Goal: Task Accomplishment & Management: Manage account settings

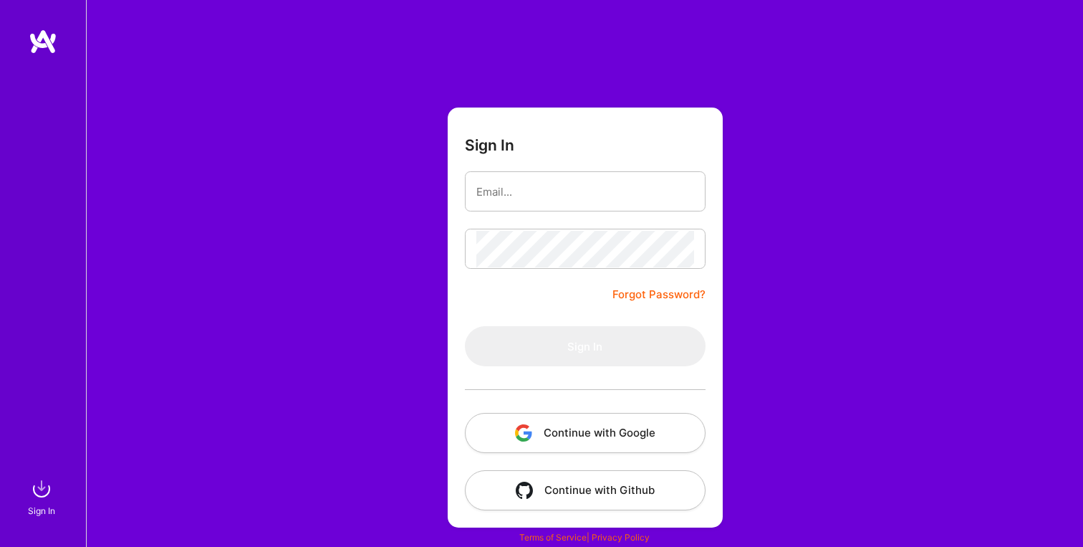
click at [703, 289] on link "Forgot Password?" at bounding box center [658, 294] width 93 height 17
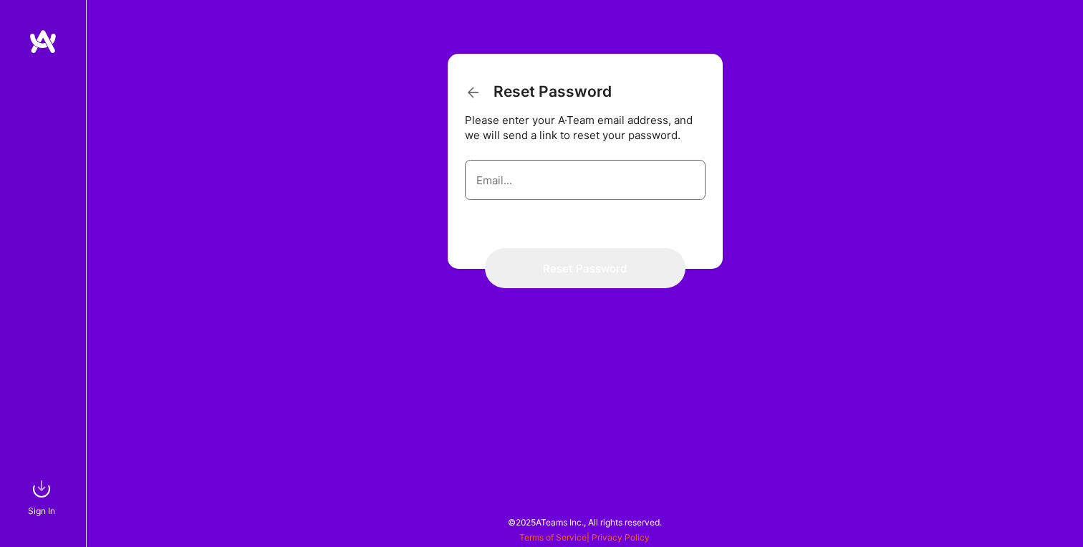
click at [657, 183] on input "email" at bounding box center [585, 180] width 218 height 37
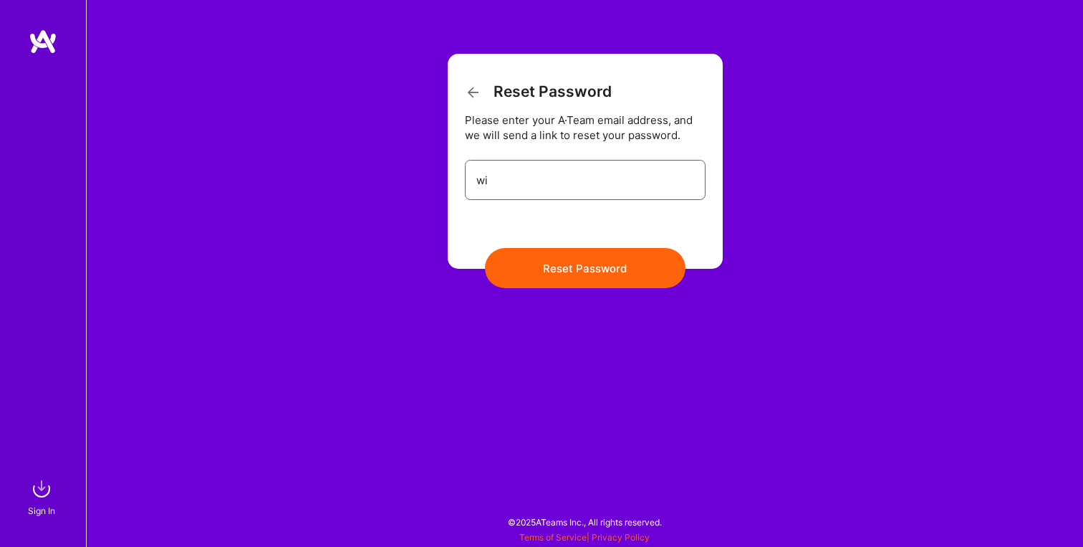
type input "willconlu@gmail.com"
click at [612, 274] on button "Reset Password" at bounding box center [585, 268] width 201 height 40
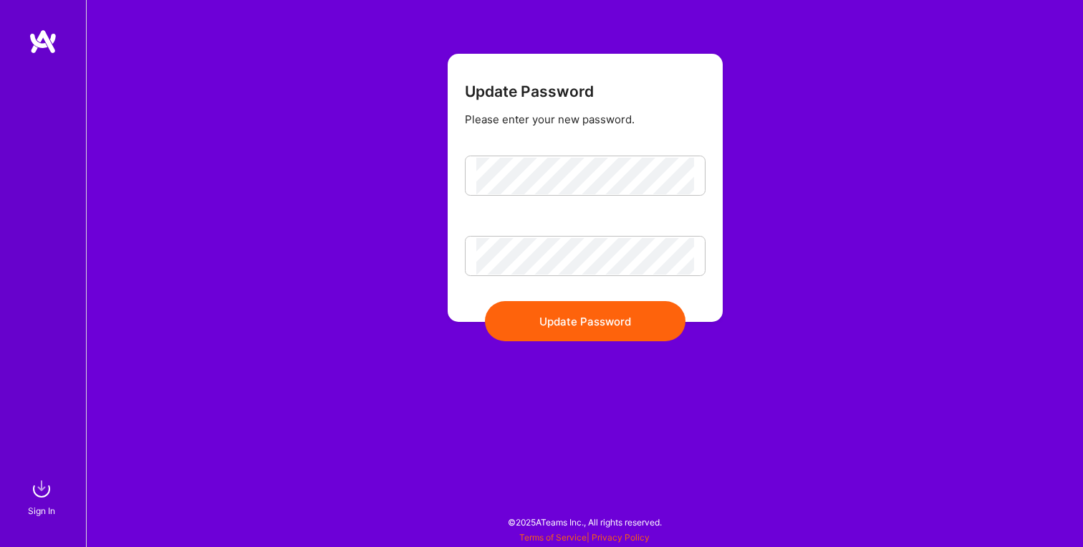
click at [560, 322] on form "Update Password Please enter your new password. Update Password" at bounding box center [585, 188] width 275 height 268
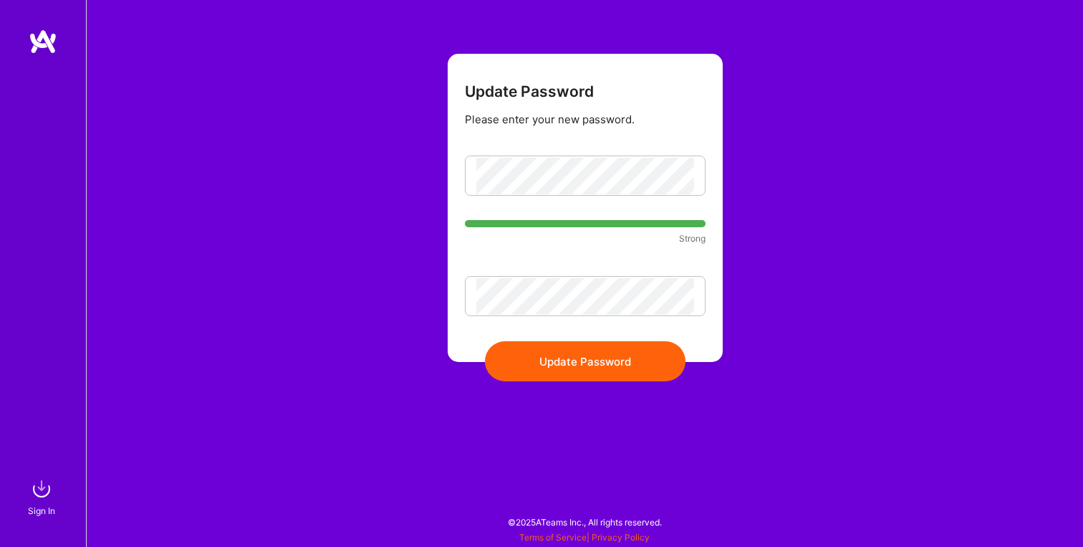
click at [559, 373] on button "Update Password" at bounding box center [585, 361] width 201 height 40
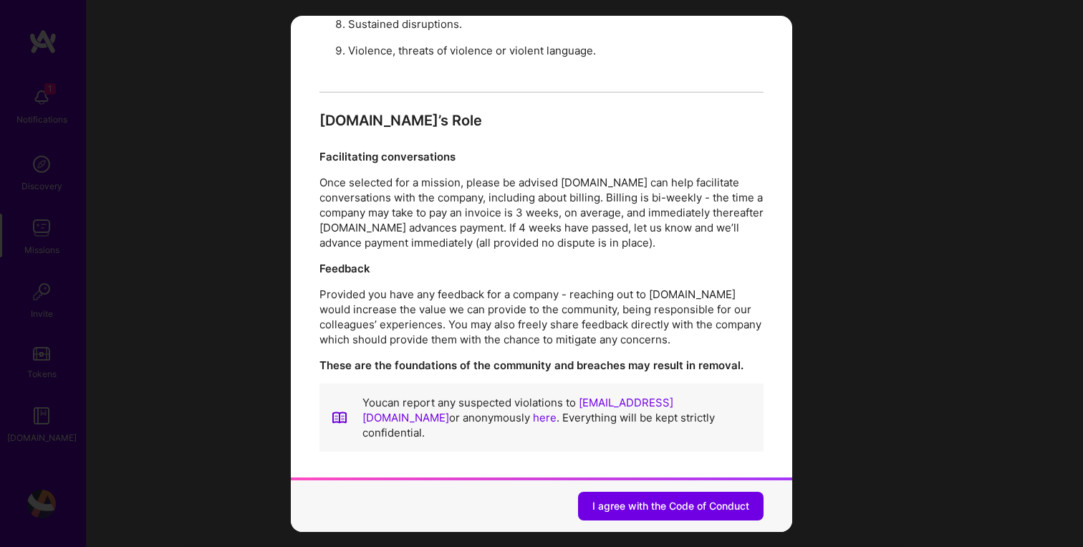
scroll to position [1519, 0]
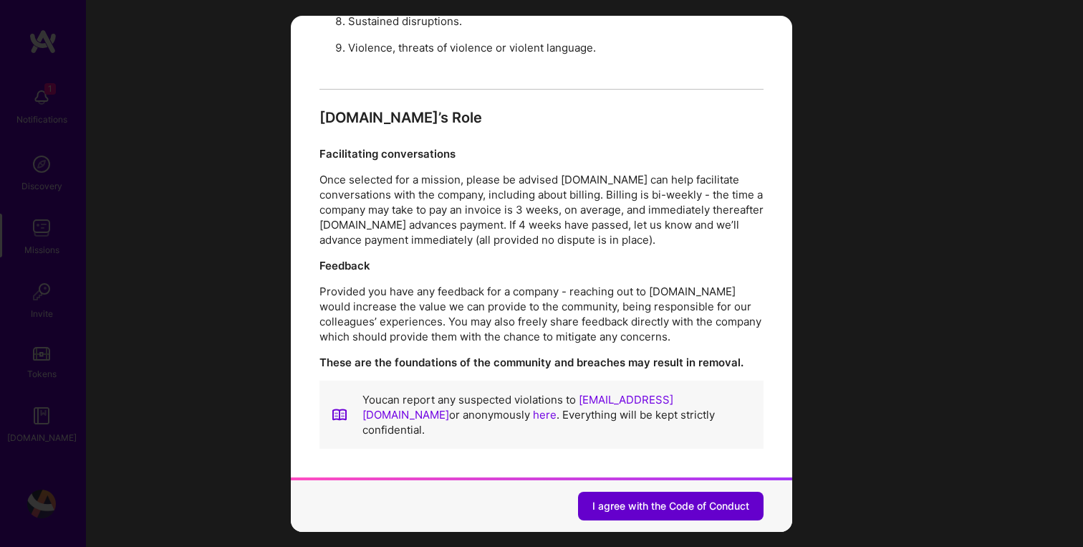
click at [708, 504] on span "I agree with the Code of Conduct" at bounding box center [670, 506] width 157 height 14
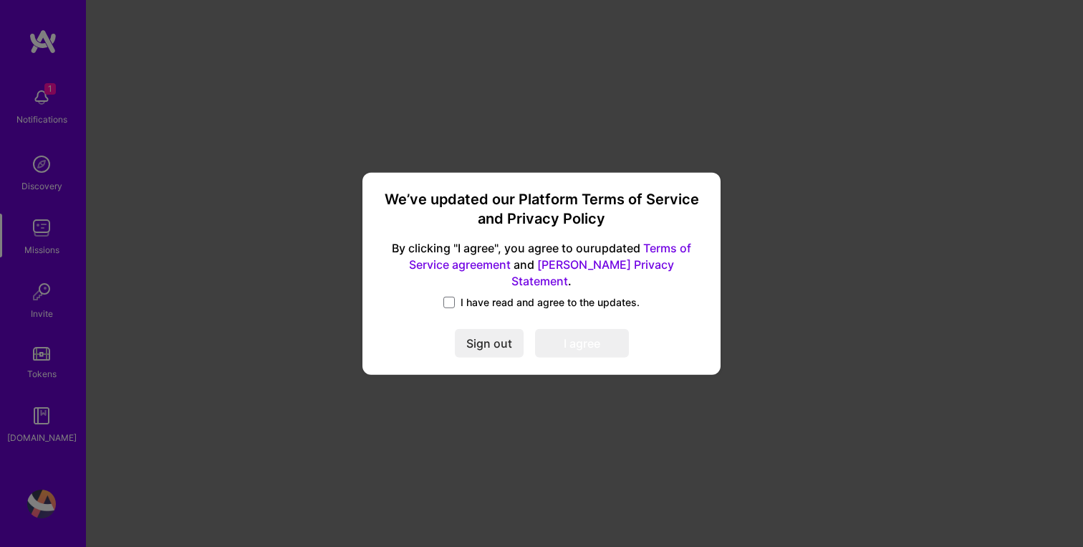
click at [456, 297] on label "I have read and agree to the updates." at bounding box center [541, 302] width 196 height 14
click at [0, 0] on input "I have read and agree to the updates." at bounding box center [0, 0] width 0 height 0
click at [575, 337] on button "I agree" at bounding box center [582, 343] width 94 height 29
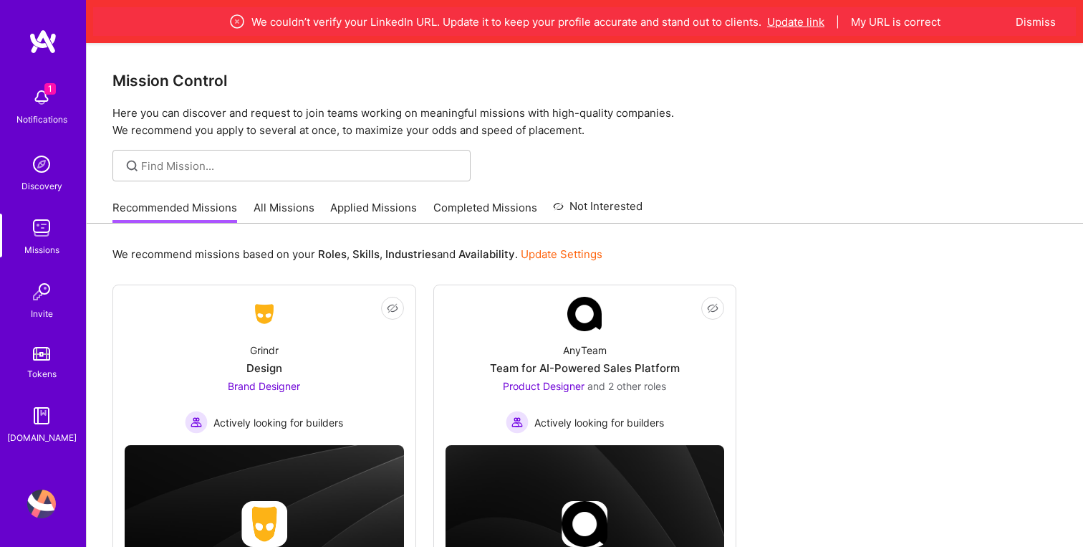
click at [796, 21] on button "Update link" at bounding box center [795, 21] width 57 height 15
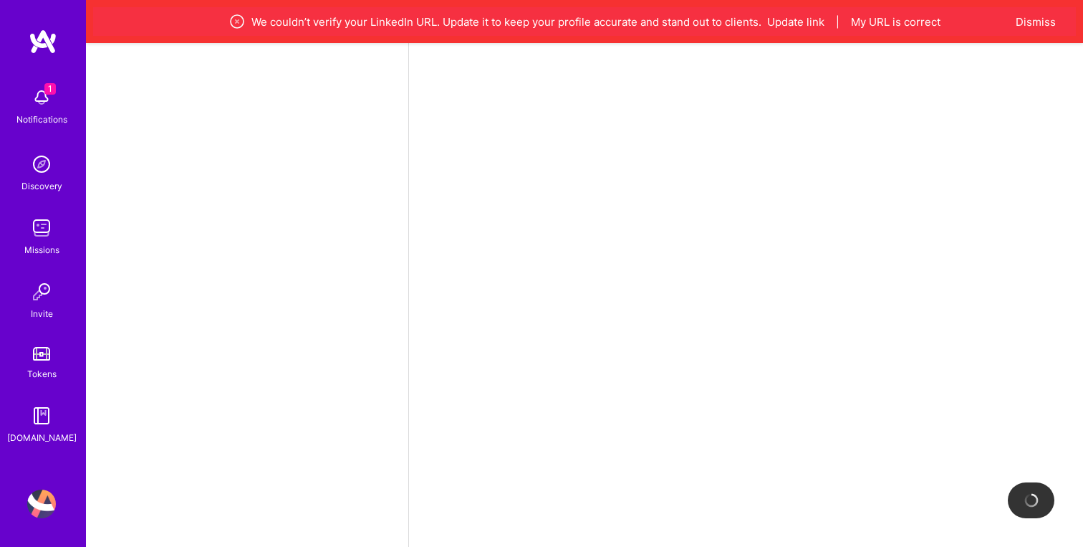
select select "US"
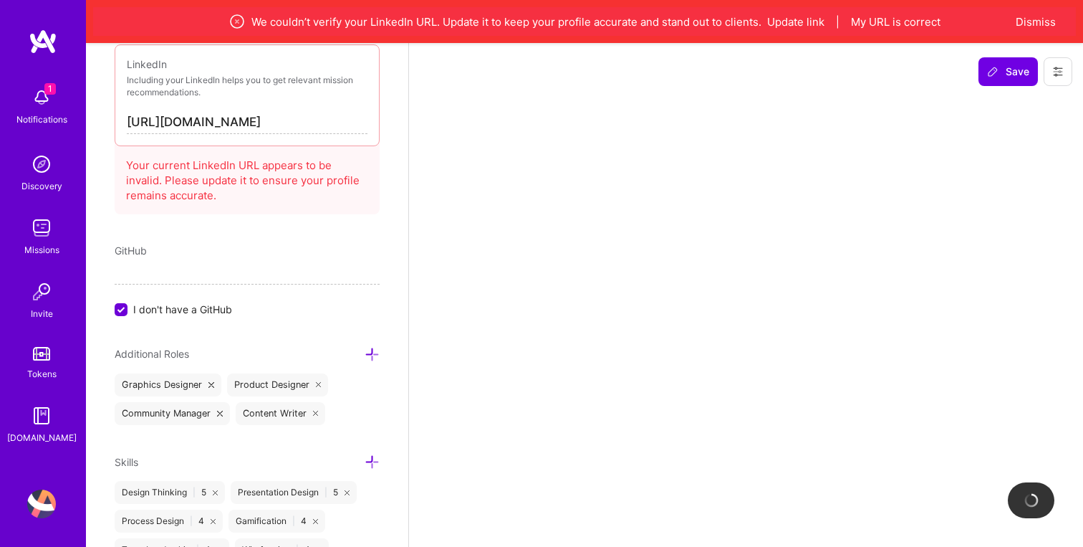
scroll to position [1036, 0]
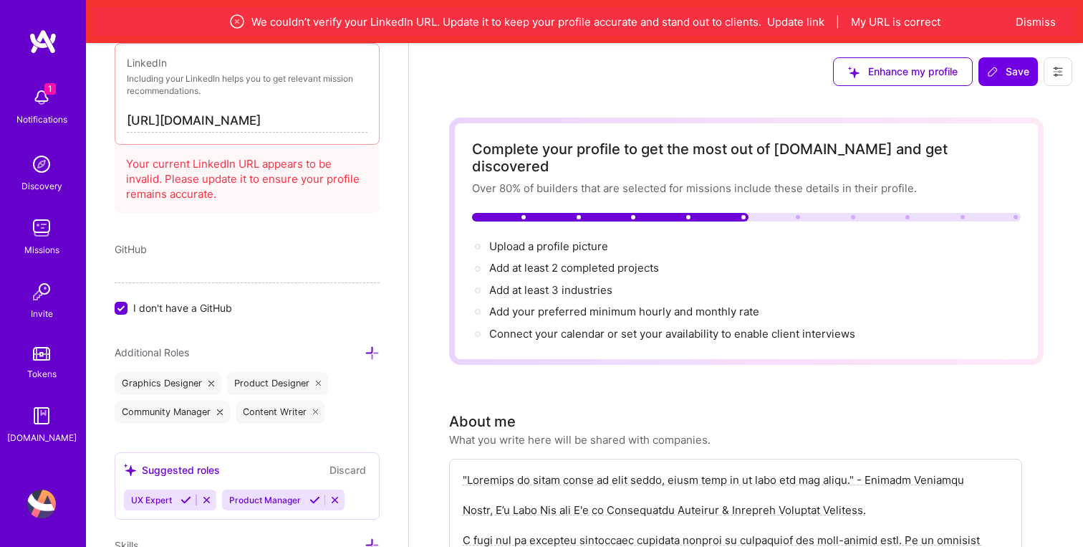
click at [316, 119] on input "[URL][DOMAIN_NAME]" at bounding box center [247, 121] width 241 height 23
paste input "[DOMAIN_NAME][URL]"
type input "[URL][DOMAIN_NAME]"
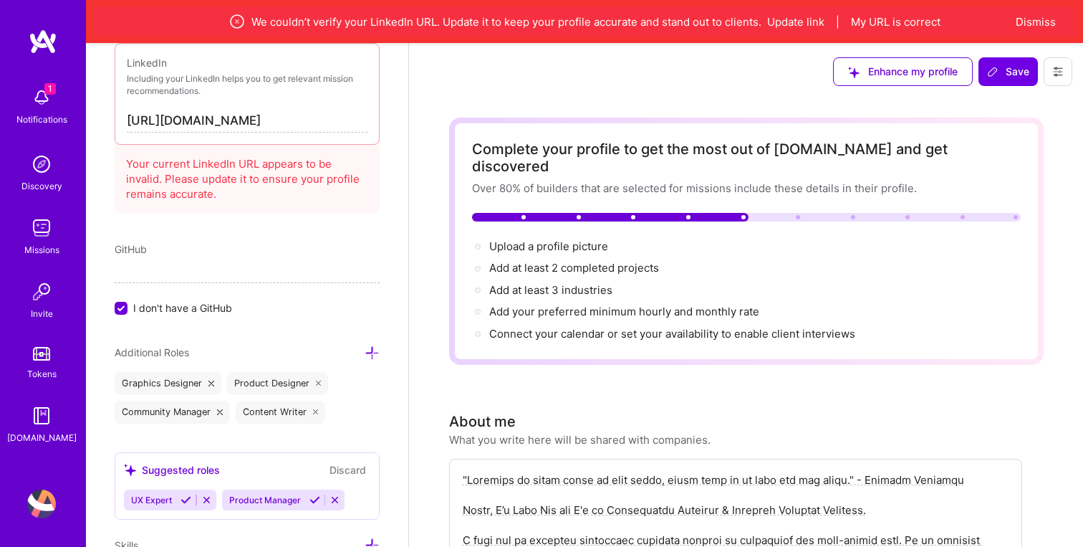
click at [363, 234] on div "Add photo Will Ace Conlu Brand Designer 14 Years Experience Location This is th…" at bounding box center [247, 316] width 322 height 547
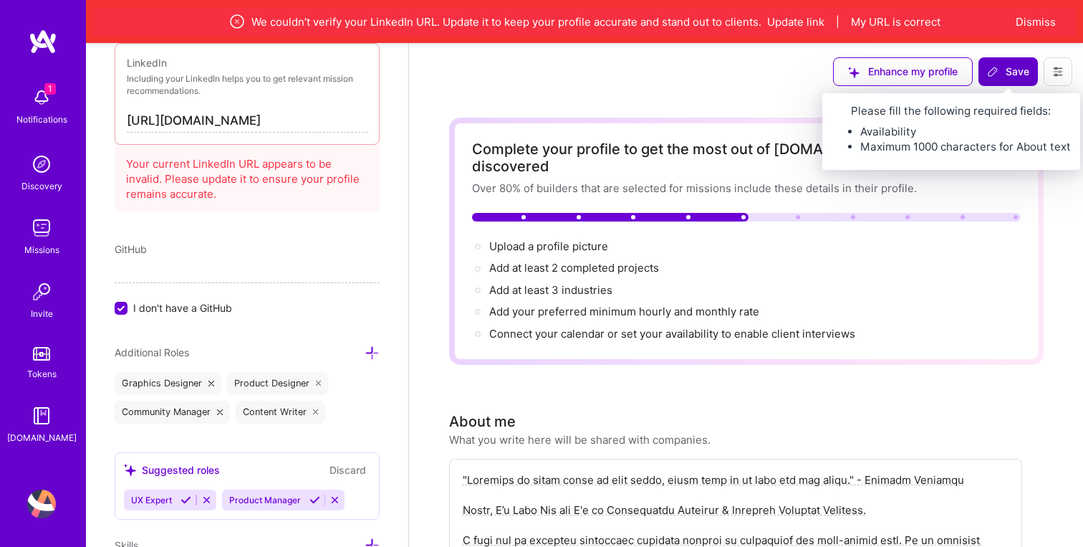
click at [1015, 70] on span "Save" at bounding box center [1008, 71] width 42 height 14
click at [1006, 80] on button "Save" at bounding box center [1007, 71] width 59 height 29
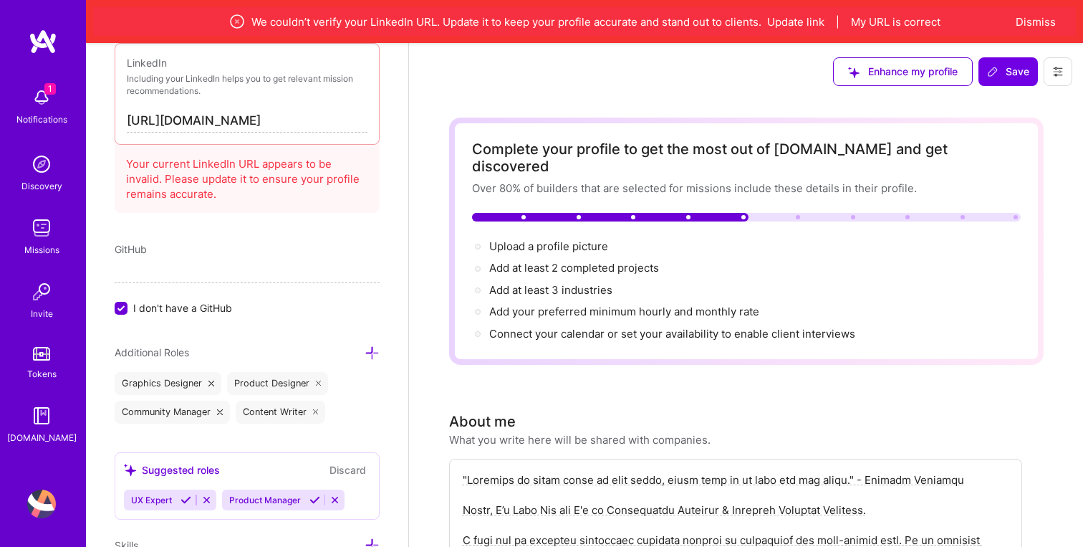
click at [616, 99] on div "Enhance my profile Save" at bounding box center [746, 71] width 674 height 57
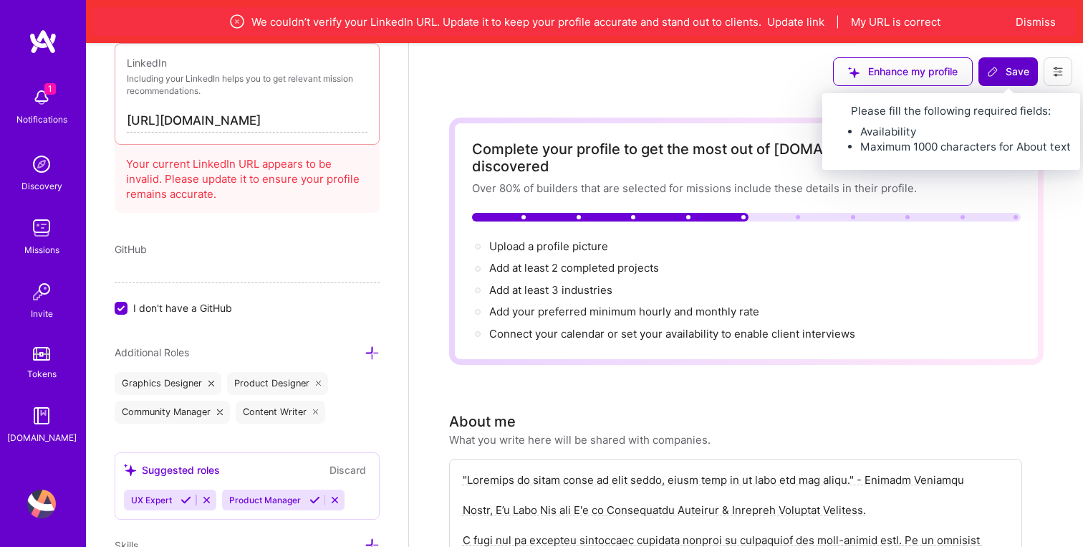
click at [1021, 69] on span "Save" at bounding box center [1008, 71] width 42 height 14
click at [1021, 76] on span "Save" at bounding box center [1008, 71] width 42 height 14
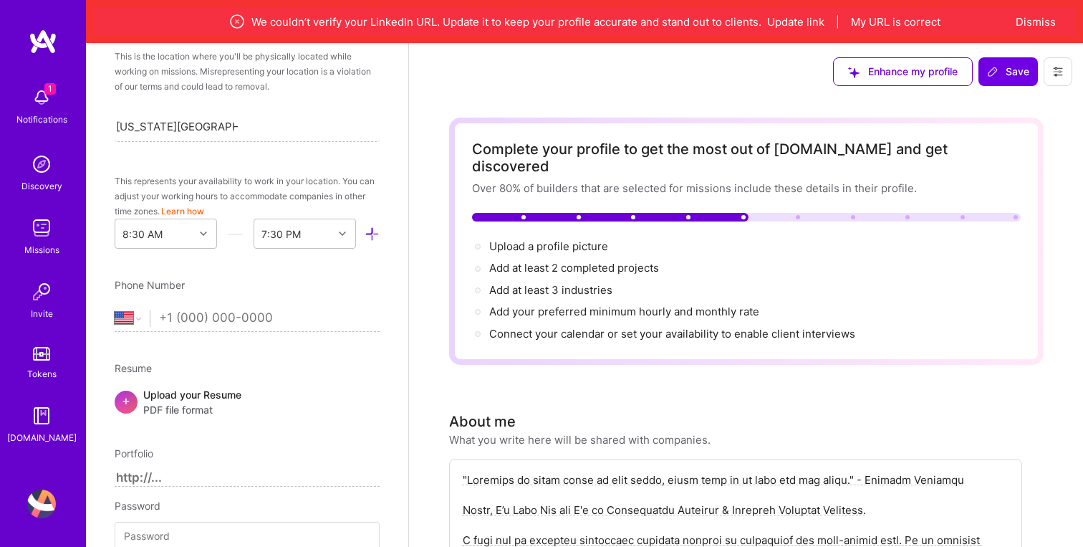
scroll to position [308, 0]
click at [254, 129] on div "[US_STATE][GEOGRAPHIC_DATA], [GEOGRAPHIC_DATA], [GEOGRAPHIC_DATA] [US_STATE][GE…" at bounding box center [247, 127] width 265 height 30
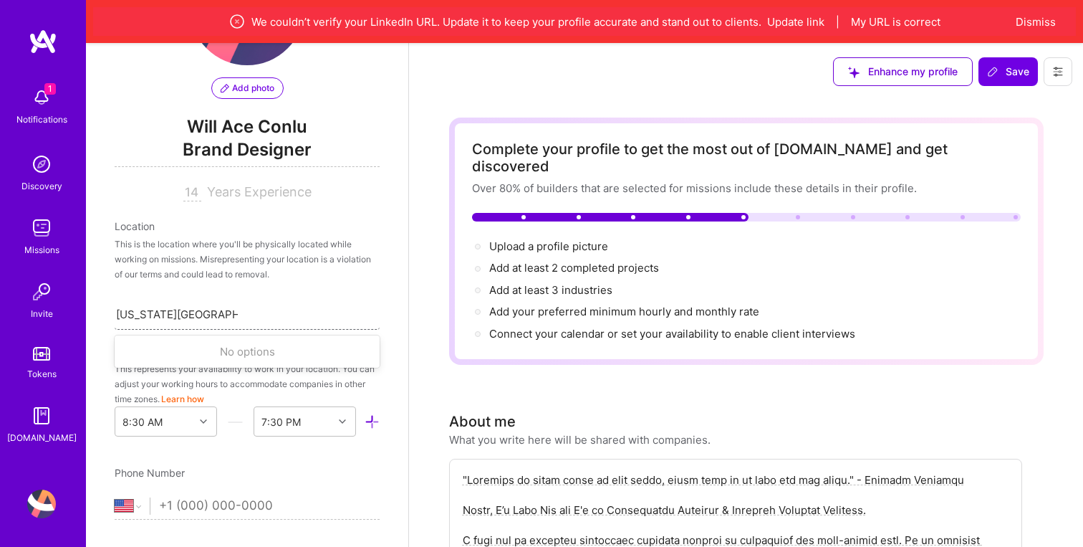
scroll to position [116, 0]
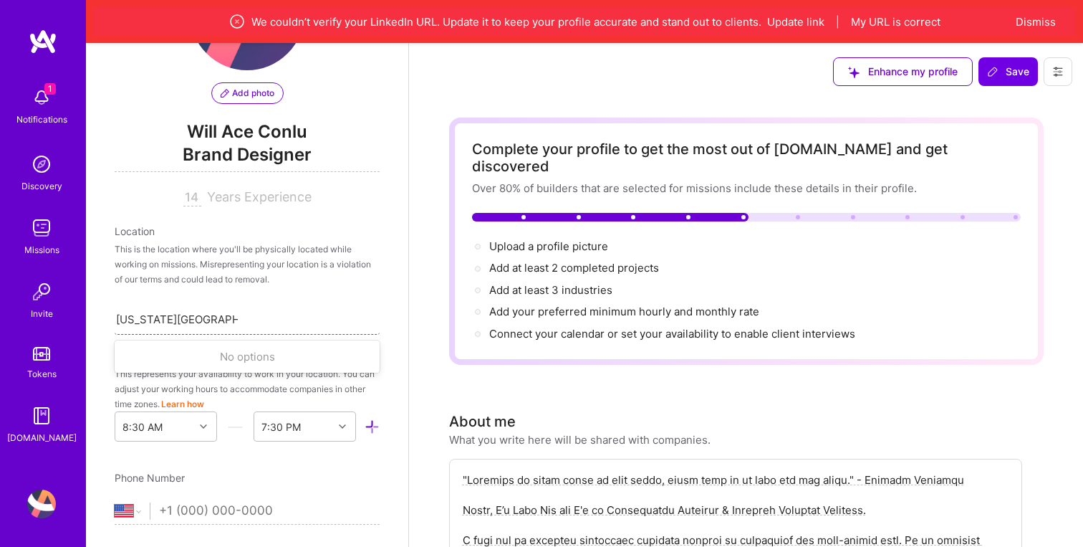
click at [193, 320] on input "[US_STATE][GEOGRAPHIC_DATA], [GEOGRAPHIC_DATA], [GEOGRAPHIC_DATA]" at bounding box center [177, 319] width 122 height 15
type input "[GEOGRAPHIC_DATA]"
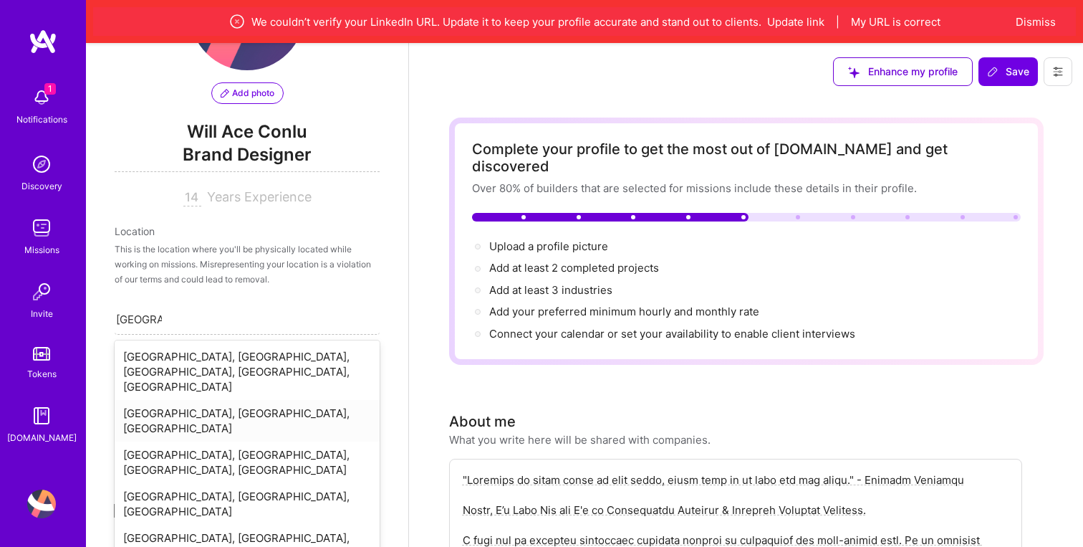
click at [173, 400] on div "[GEOGRAPHIC_DATA], [GEOGRAPHIC_DATA], [GEOGRAPHIC_DATA]" at bounding box center [247, 421] width 265 height 42
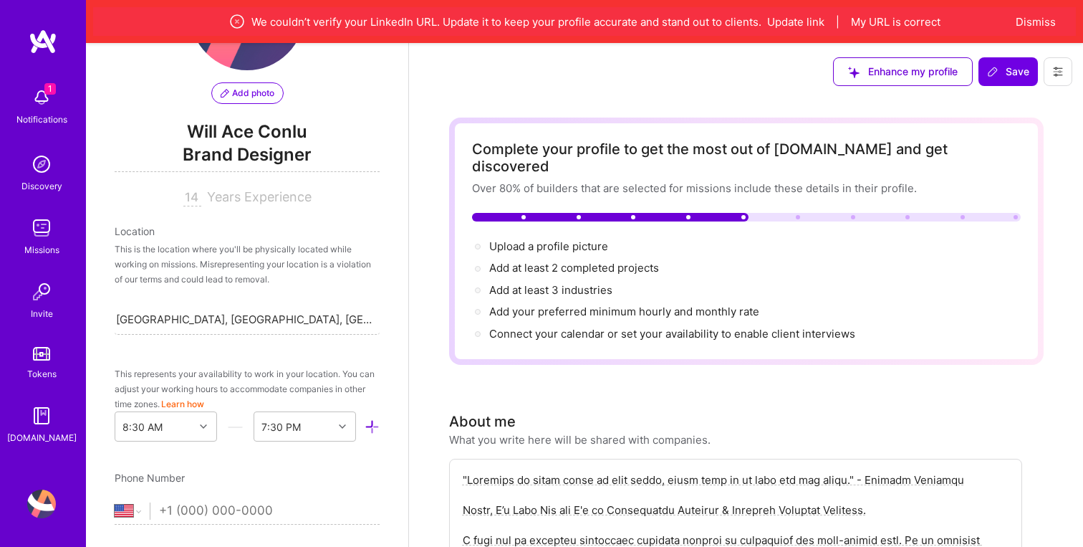
click at [251, 135] on span "Will Ace Conlu" at bounding box center [247, 131] width 265 height 21
click at [263, 129] on span "Will Ace Conlu" at bounding box center [247, 131] width 265 height 21
click at [254, 129] on span "Will Ace Conlu" at bounding box center [247, 131] width 265 height 21
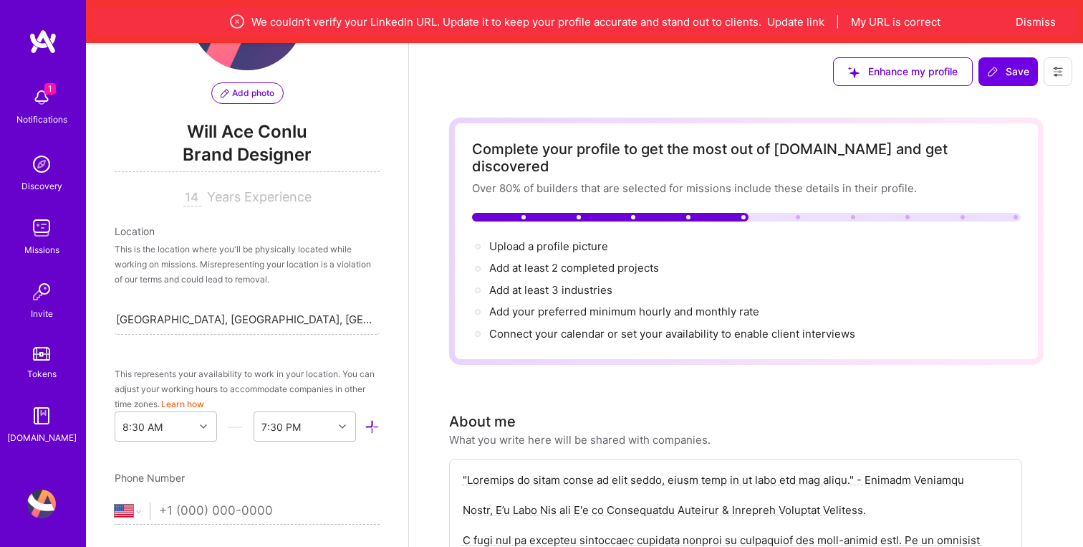
click at [221, 129] on span "Will Ace Conlu" at bounding box center [247, 131] width 265 height 21
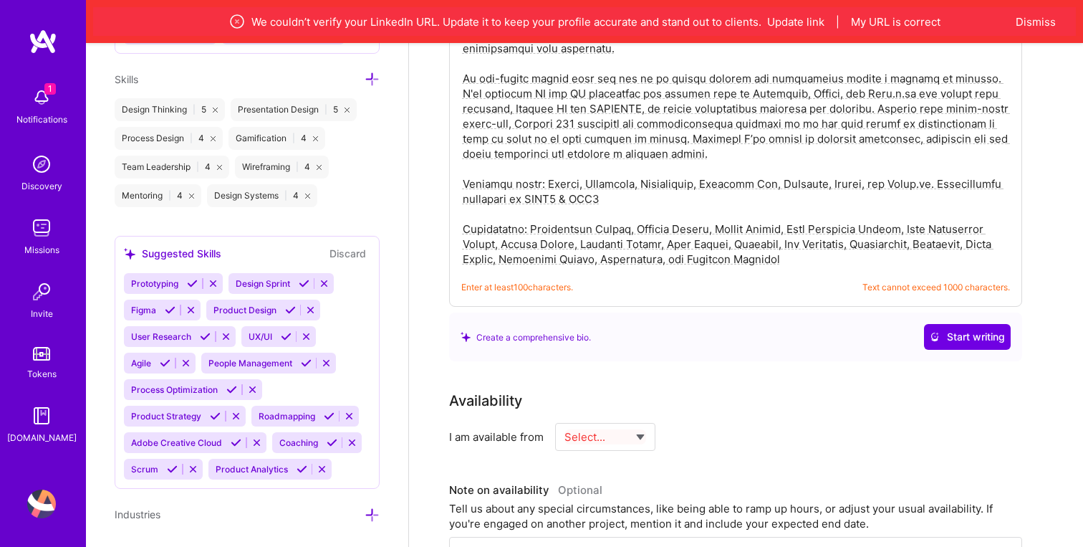
scroll to position [0, 0]
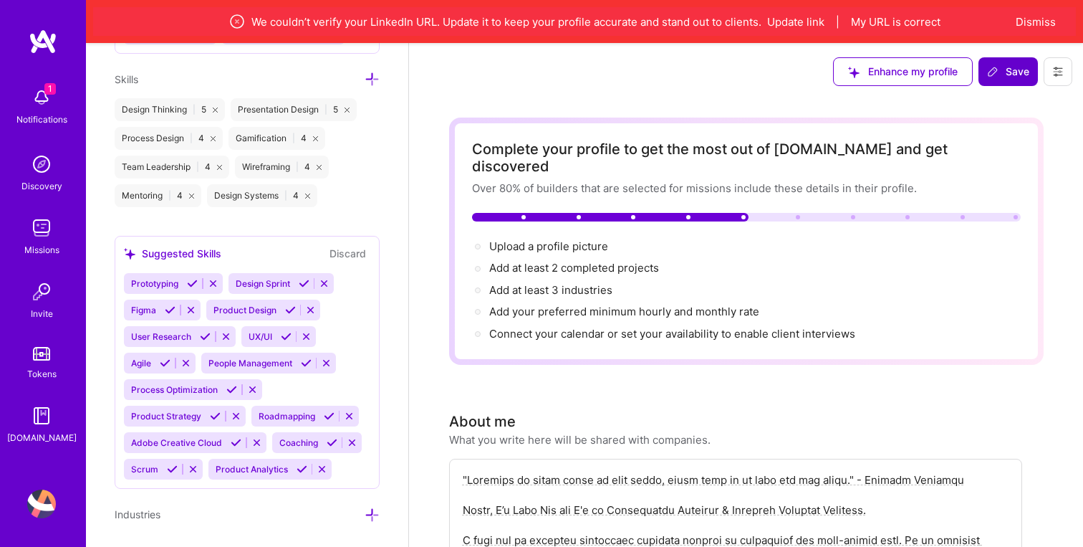
click at [1013, 75] on span "Save" at bounding box center [1008, 71] width 42 height 14
click at [47, 165] on img at bounding box center [41, 164] width 29 height 29
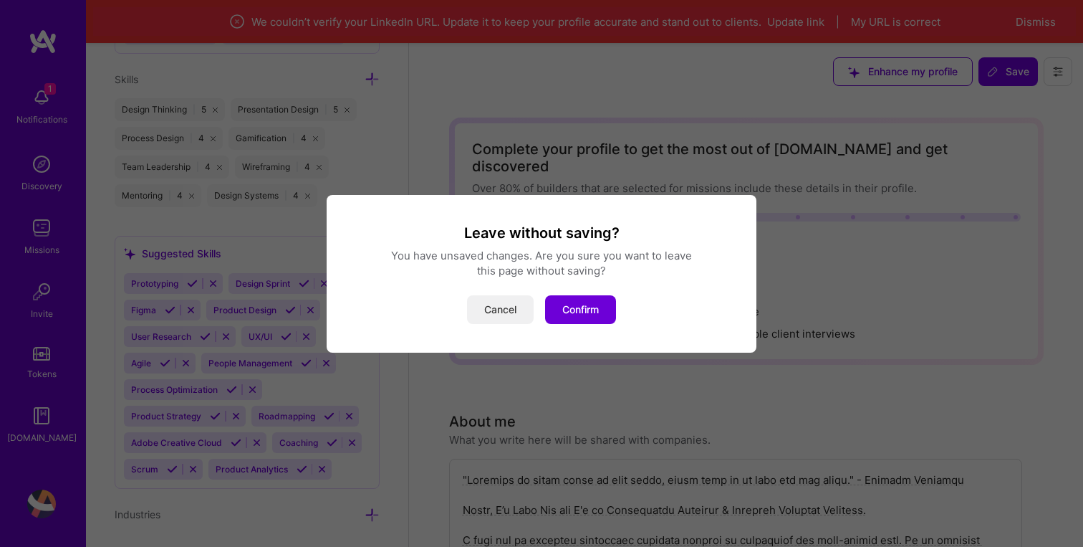
click at [514, 314] on button "Cancel" at bounding box center [500, 309] width 67 height 29
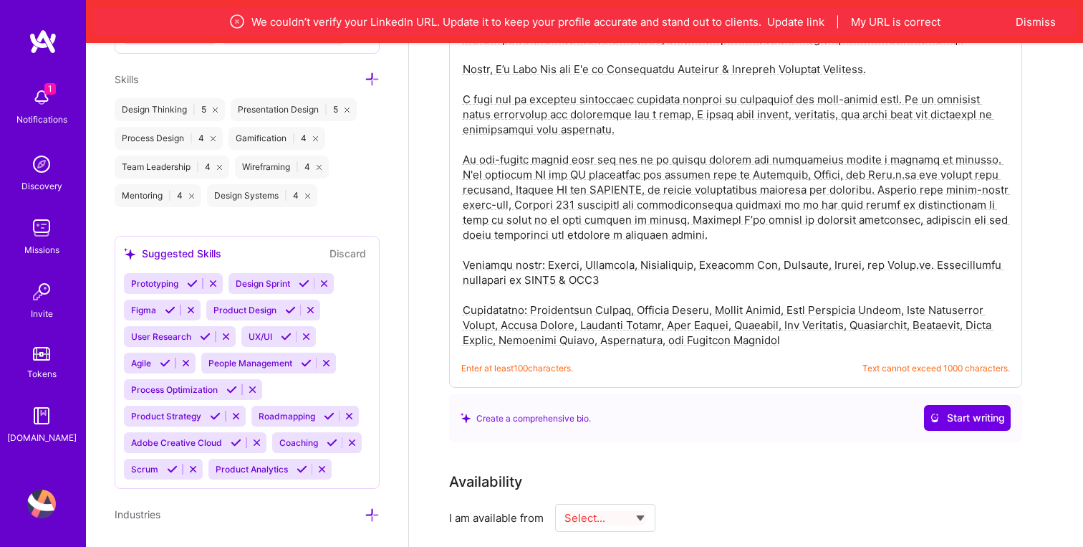
scroll to position [680, 0]
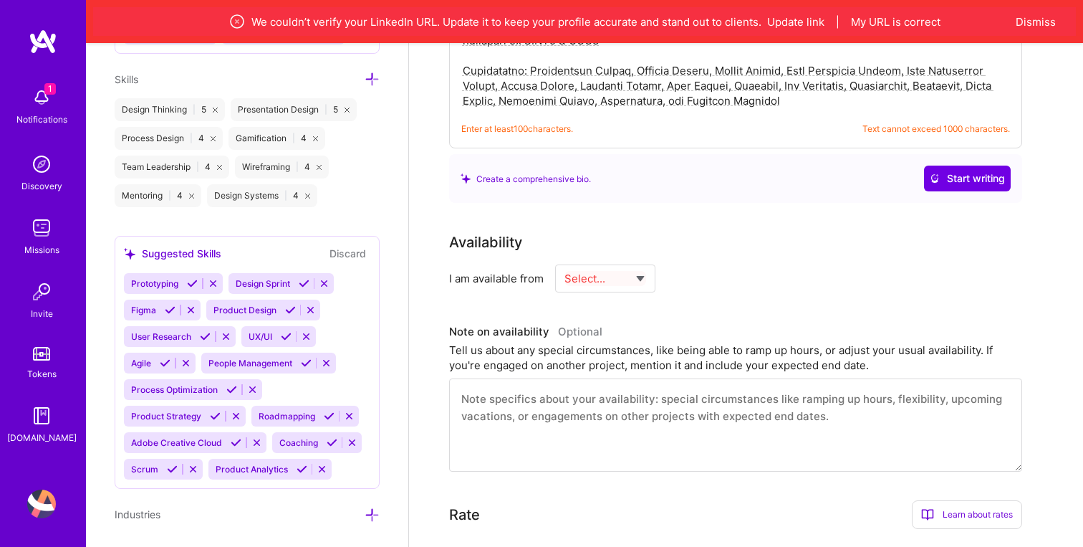
click at [631, 260] on select "Select... Right Now Future Date Not Available" at bounding box center [605, 278] width 82 height 37
select select "Right Now"
click at [749, 271] on div "h/week" at bounding box center [752, 278] width 37 height 15
click at [718, 264] on input at bounding box center [736, 278] width 86 height 28
type input "35"
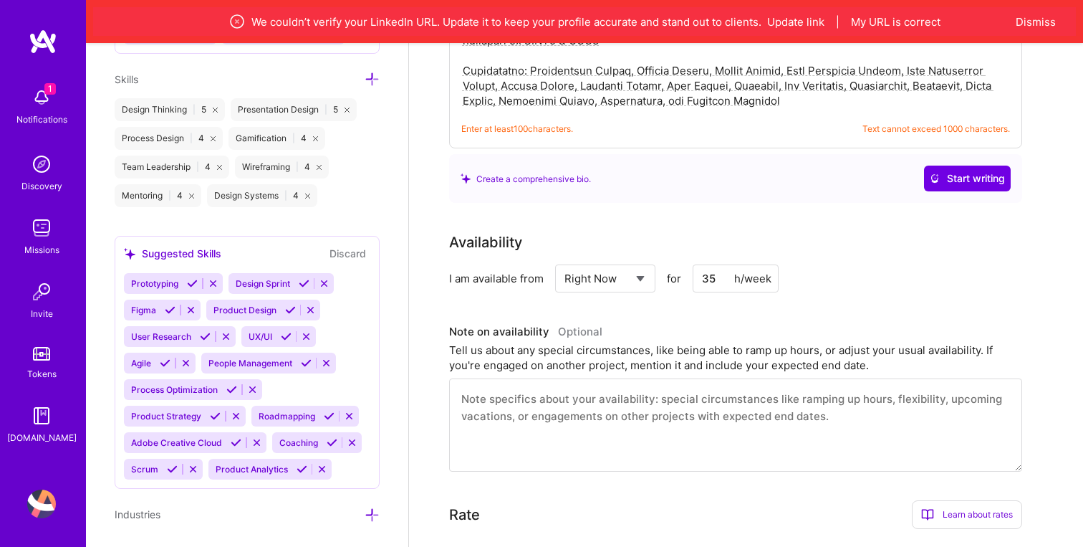
click at [862, 270] on div "I am available from Select... Right Now Future Date Not Available for 35 h/week" at bounding box center [735, 278] width 573 height 28
click at [839, 394] on textarea at bounding box center [735, 424] width 573 height 93
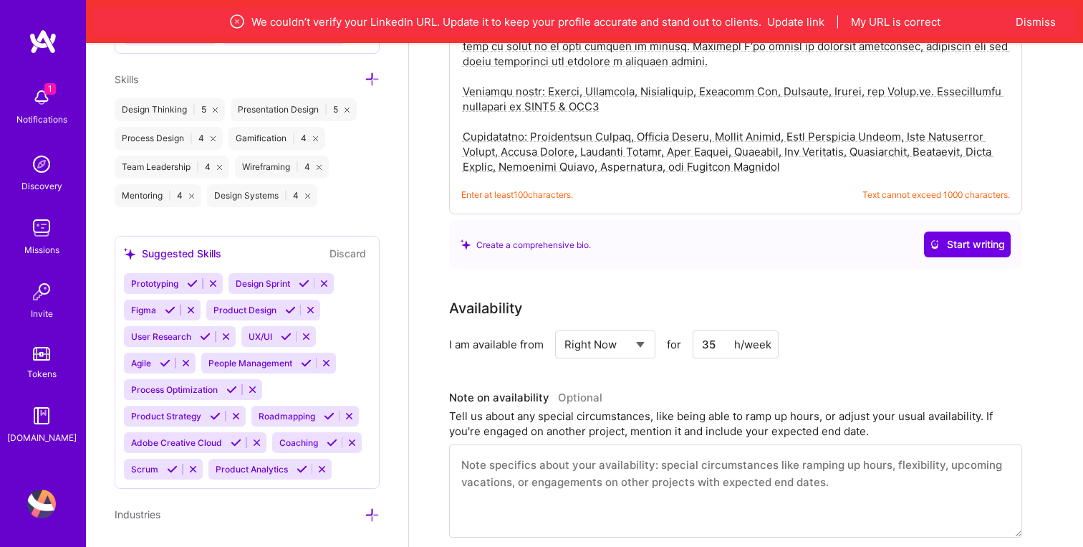
scroll to position [0, 0]
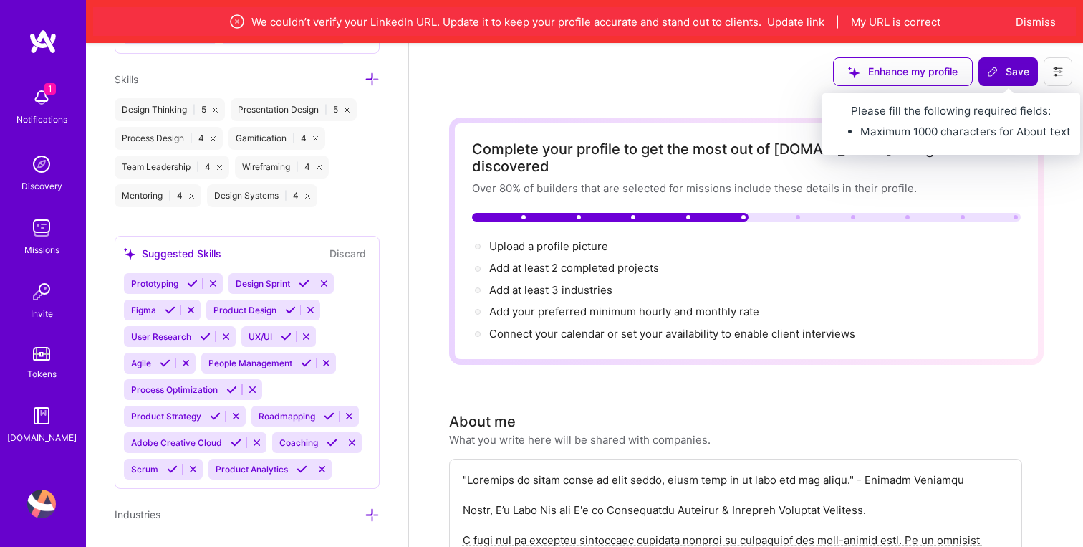
click at [996, 69] on icon at bounding box center [992, 71] width 11 height 11
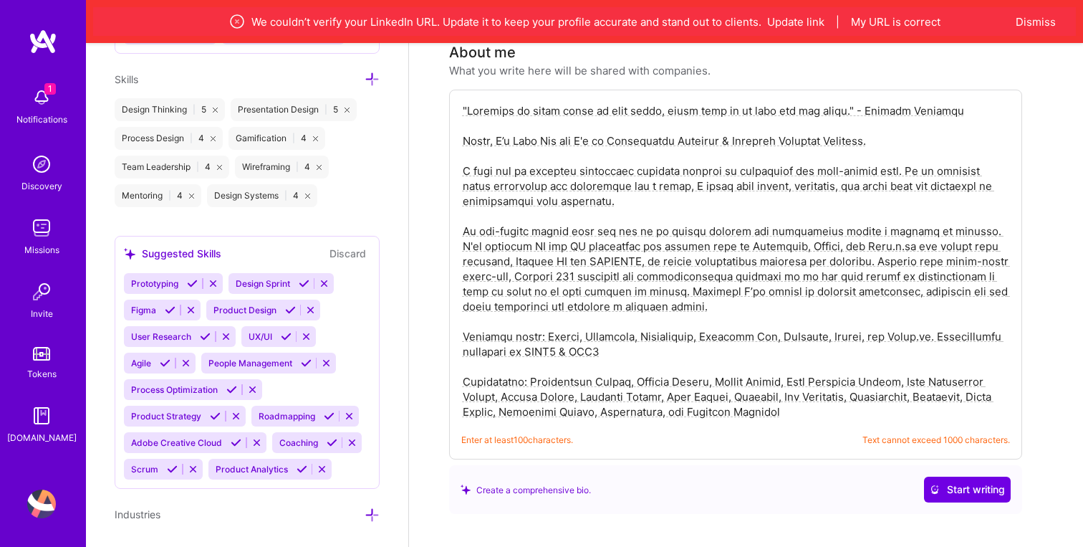
scroll to position [377, 0]
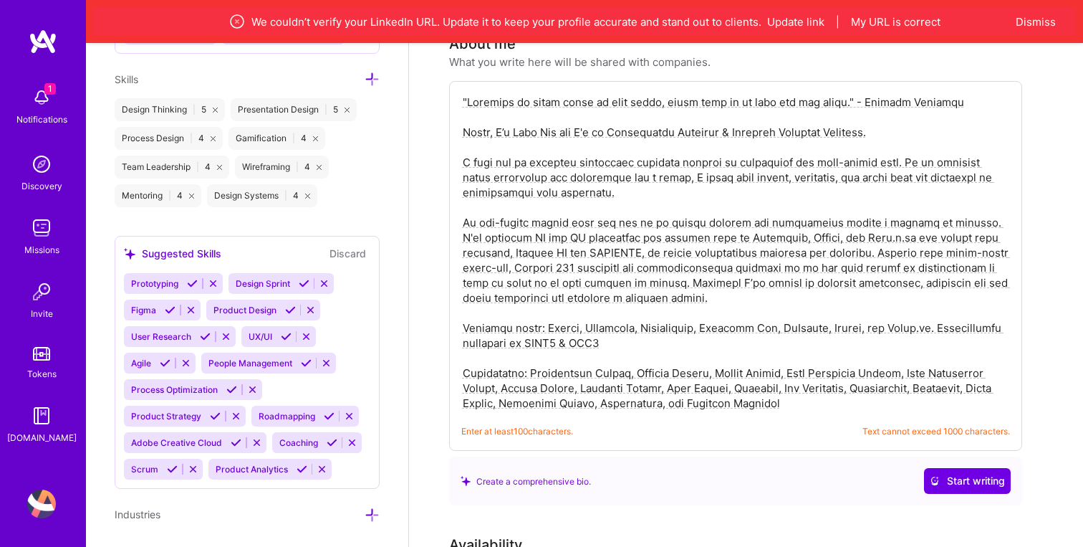
click at [819, 391] on textarea at bounding box center [735, 252] width 549 height 319
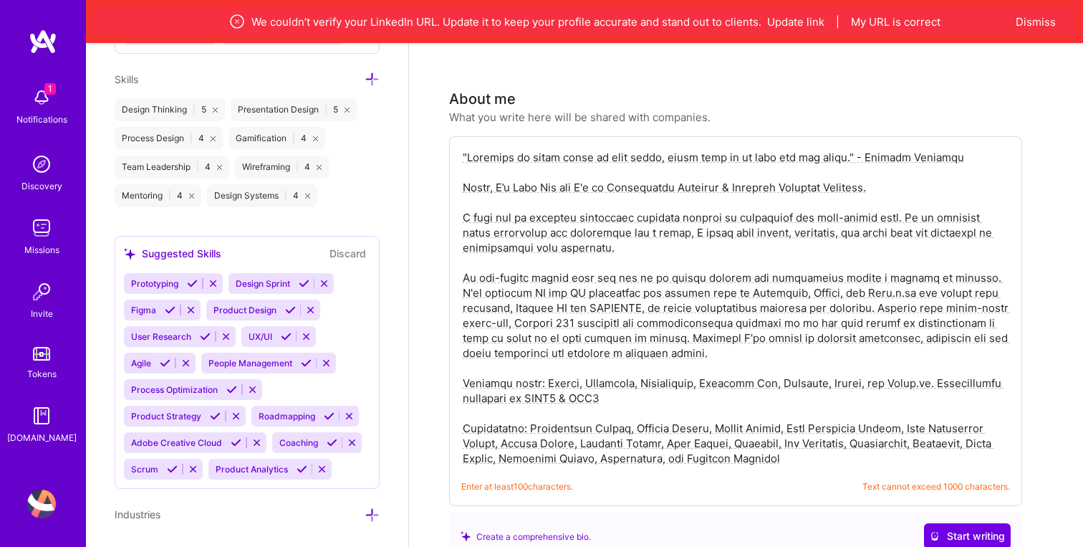
scroll to position [354, 0]
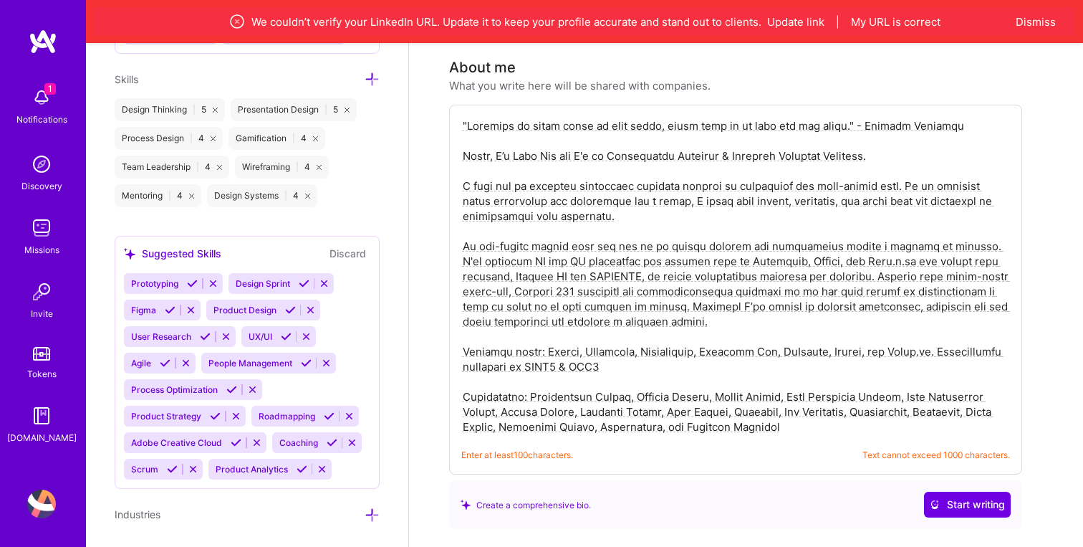
click at [701, 231] on textarea at bounding box center [735, 276] width 549 height 319
drag, startPoint x: 746, startPoint y: 306, endPoint x: 456, endPoint y: 162, distance: 323.2
click at [456, 162] on div "Enter at least 100 characters. Text cannot exceed 1000 characters." at bounding box center [735, 290] width 573 height 370
paste textarea "'m a [DEMOGRAPHIC_DATA], Trans, & [DEMOGRAPHIC_DATA] Pilipinx designing for lib…"
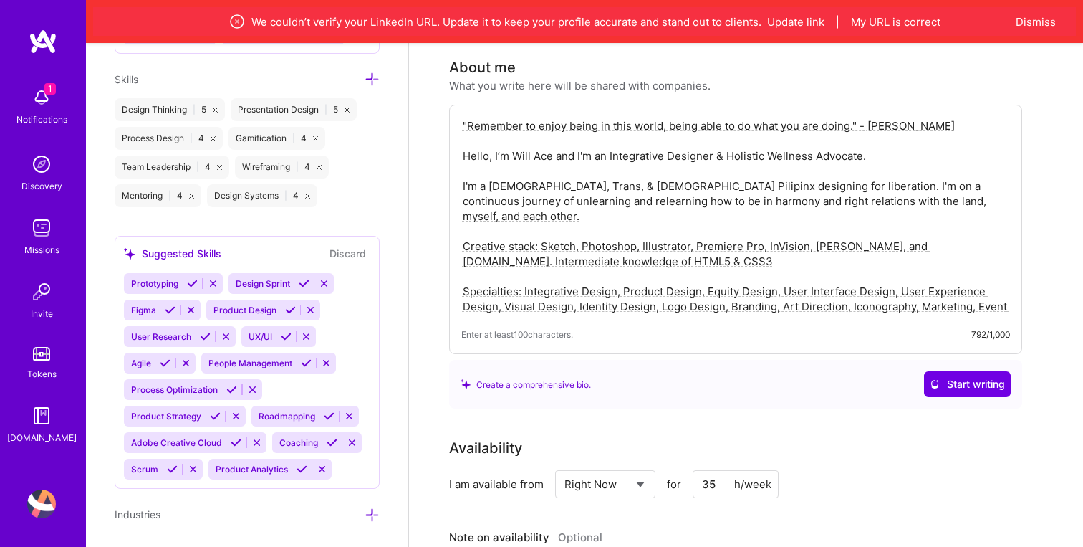
click at [543, 140] on textarea ""Remember to enjoy being in this world, being able to do what you are doing." -…" at bounding box center [735, 216] width 549 height 198
drag, startPoint x: 972, startPoint y: 109, endPoint x: 435, endPoint y: 79, distance: 537.3
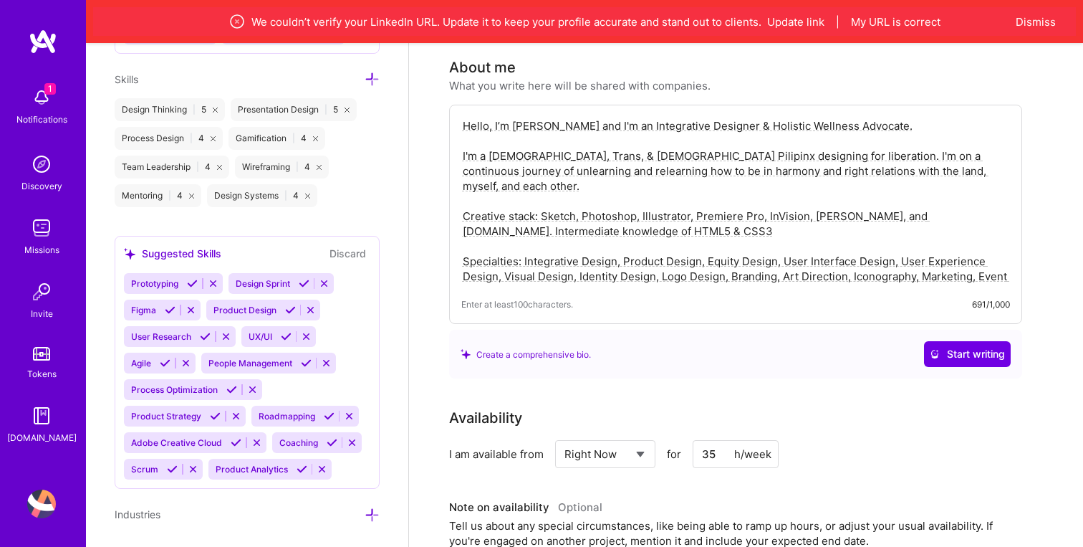
scroll to position [0, 0]
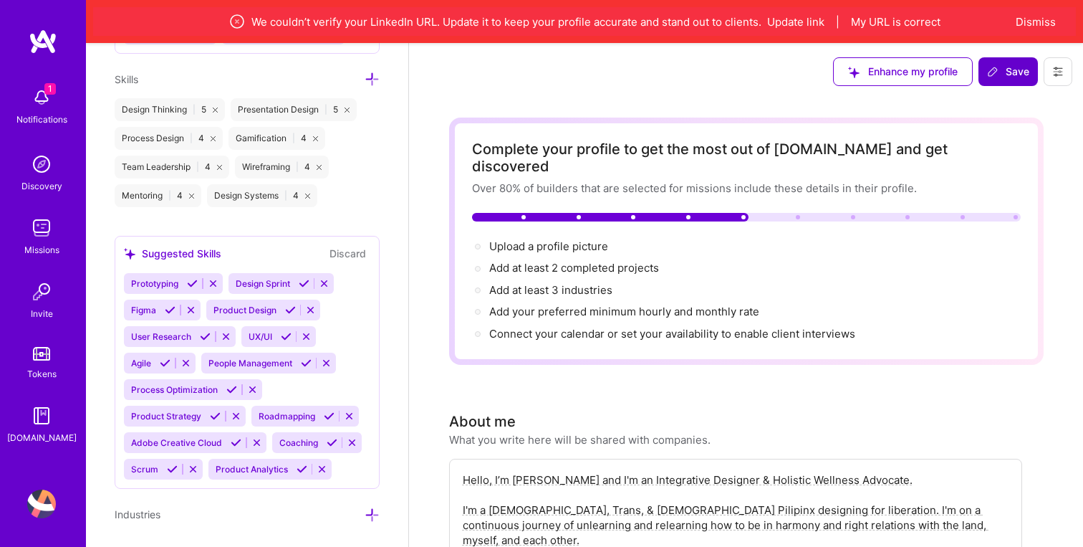
type textarea "Hello, I’m [PERSON_NAME] and I'm an Integrative Designer & Holistic Wellness Ad…"
click at [1004, 74] on span "Save" at bounding box center [1008, 71] width 42 height 14
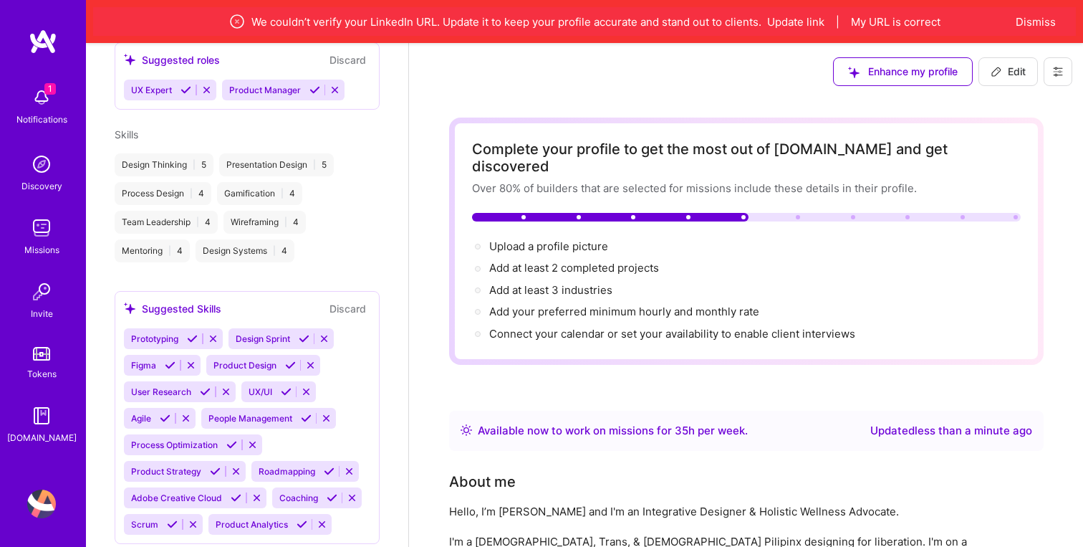
scroll to position [653, 0]
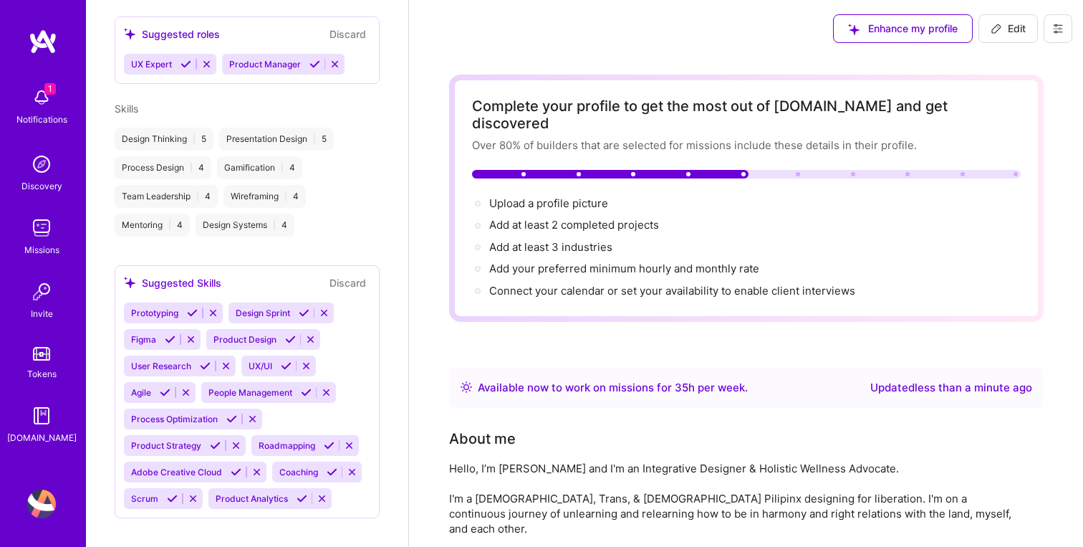
click at [47, 116] on div "Notifications" at bounding box center [41, 119] width 51 height 15
click at [49, 174] on img at bounding box center [41, 164] width 29 height 29
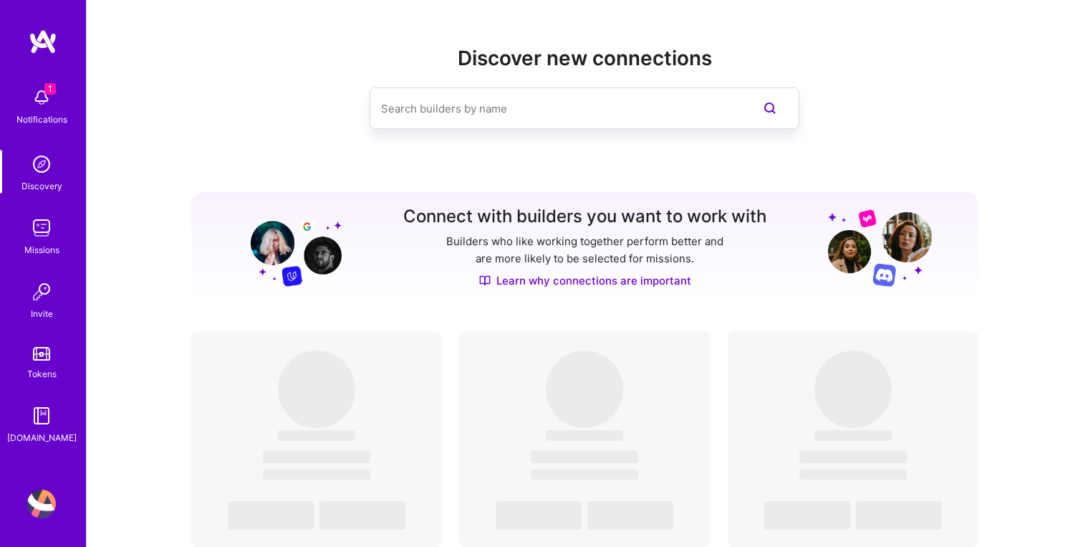
click at [503, 112] on input at bounding box center [556, 108] width 350 height 37
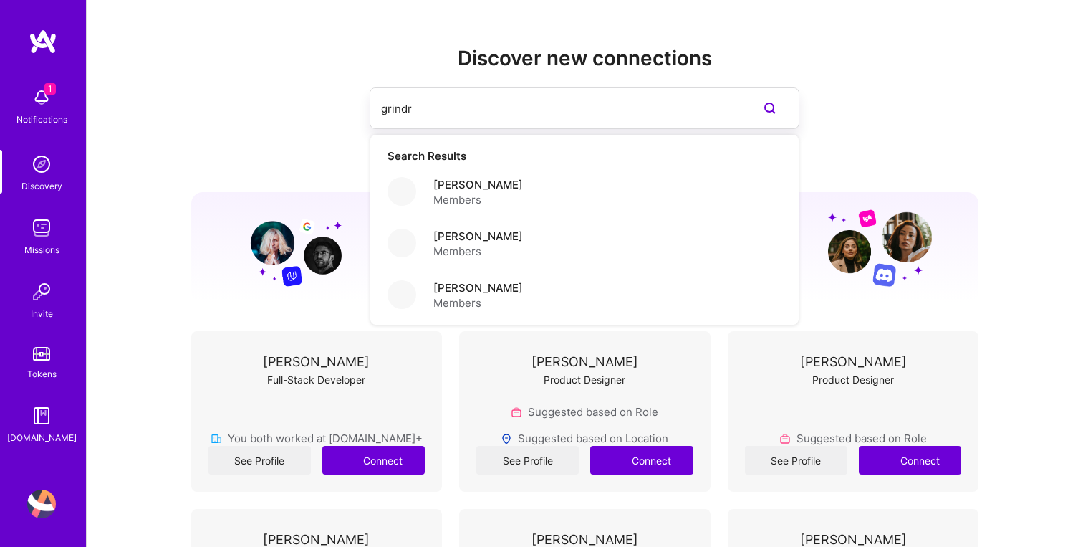
type input "grindr"
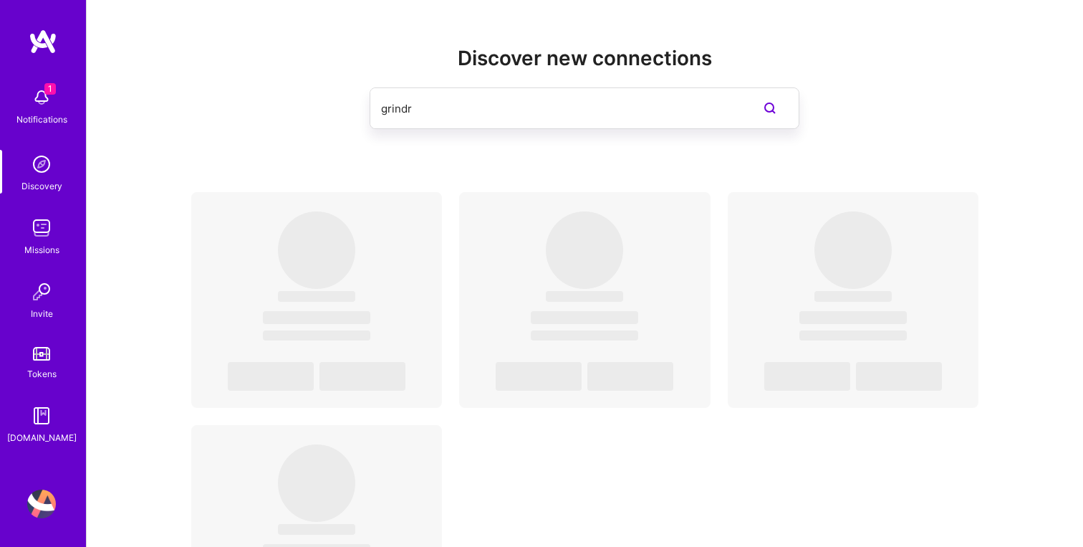
click at [44, 236] on img at bounding box center [41, 227] width 29 height 29
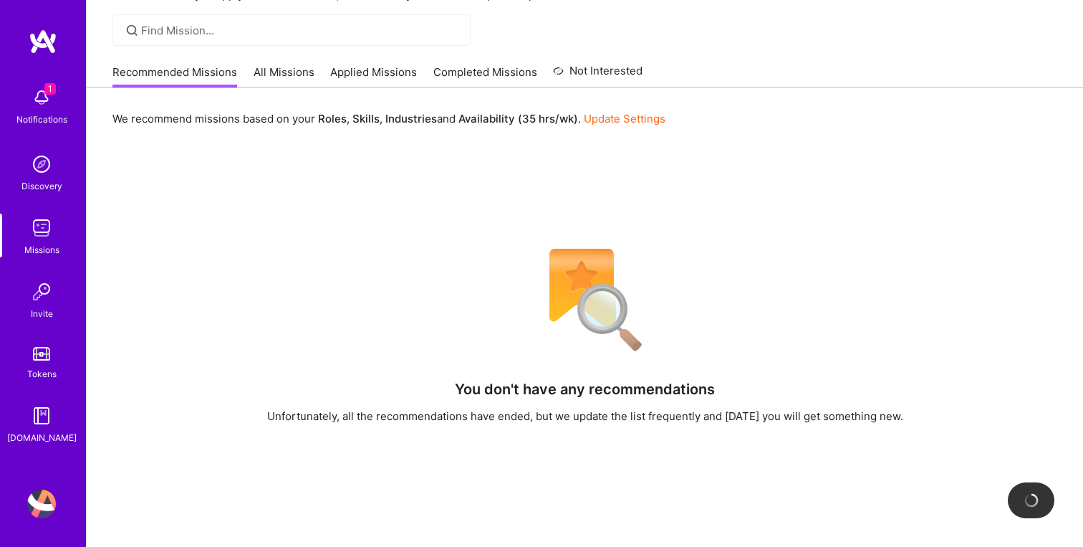
scroll to position [25, 0]
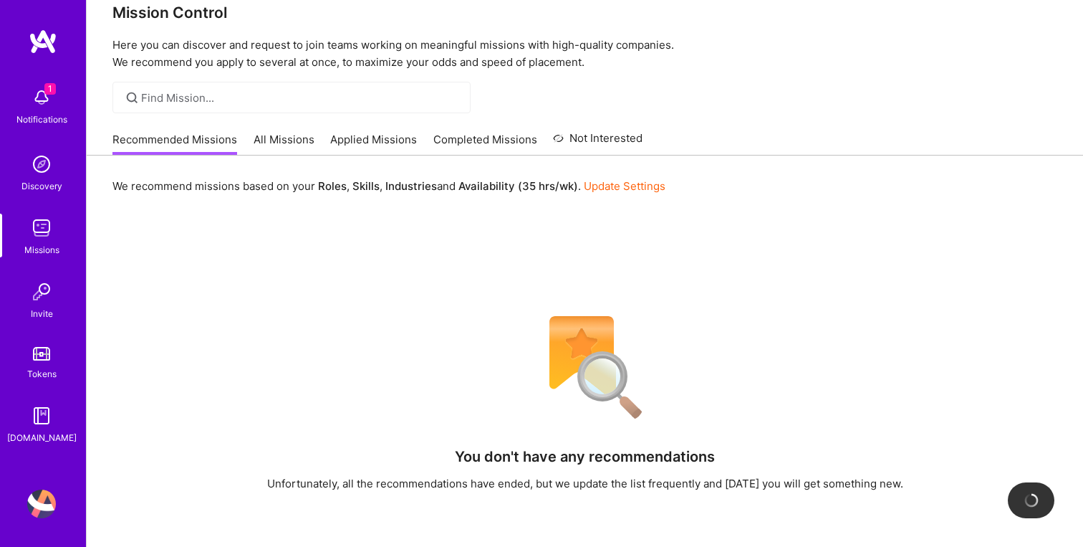
click at [268, 122] on div "Mission Control Here you can discover and request to join teams working on mean…" at bounding box center [585, 368] width 996 height 786
click at [268, 136] on link "All Missions" at bounding box center [284, 144] width 61 height 24
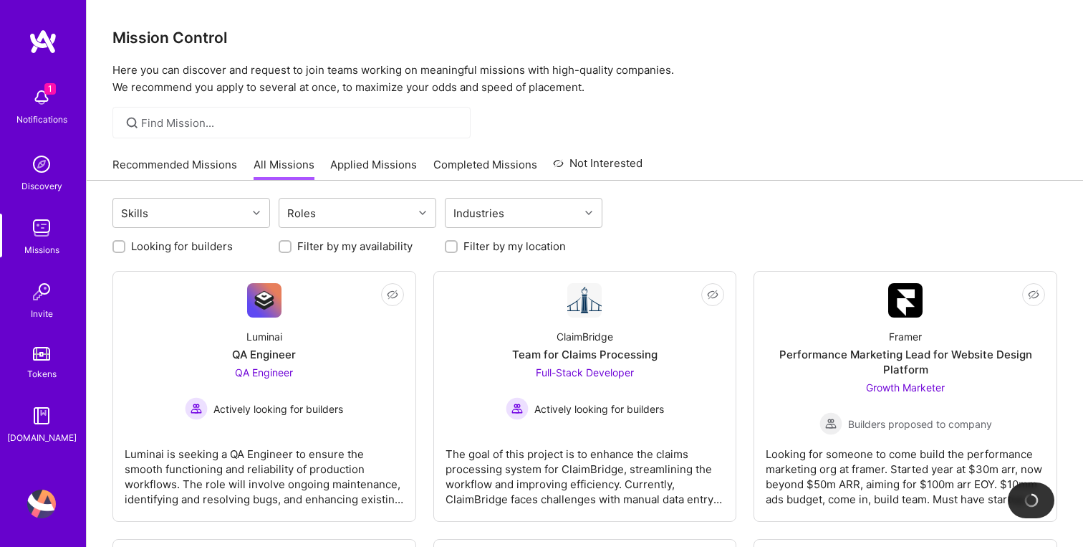
click at [134, 120] on icon at bounding box center [132, 123] width 16 height 16
